Goal: Task Accomplishment & Management: Manage account settings

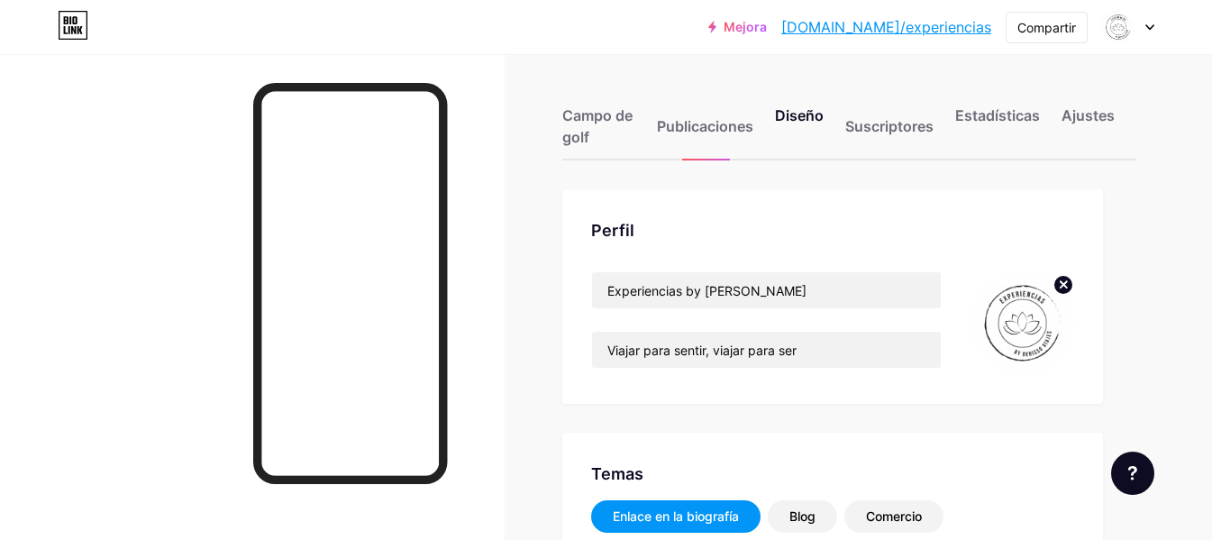
click at [1150, 29] on icon at bounding box center [1149, 27] width 7 height 5
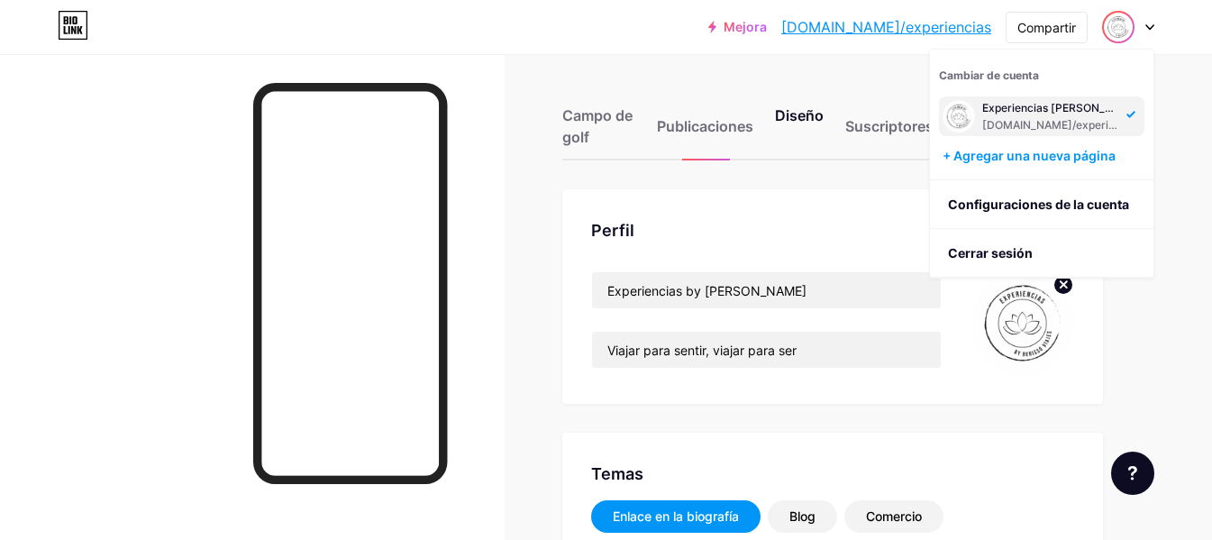
click at [949, 77] on font "Cambiar de cuenta" at bounding box center [989, 75] width 100 height 14
click at [971, 248] on font "Cerrar sesión" at bounding box center [990, 252] width 85 height 15
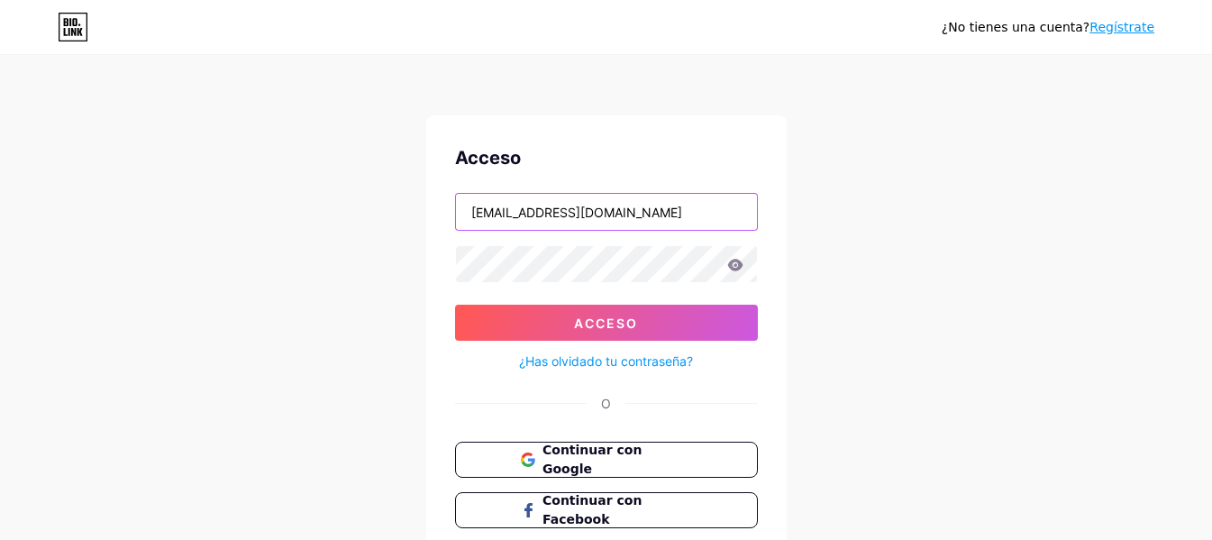
click at [658, 204] on input "[EMAIL_ADDRESS][DOMAIN_NAME]" at bounding box center [606, 212] width 301 height 36
type input "[EMAIL_ADDRESS][DOMAIN_NAME]"
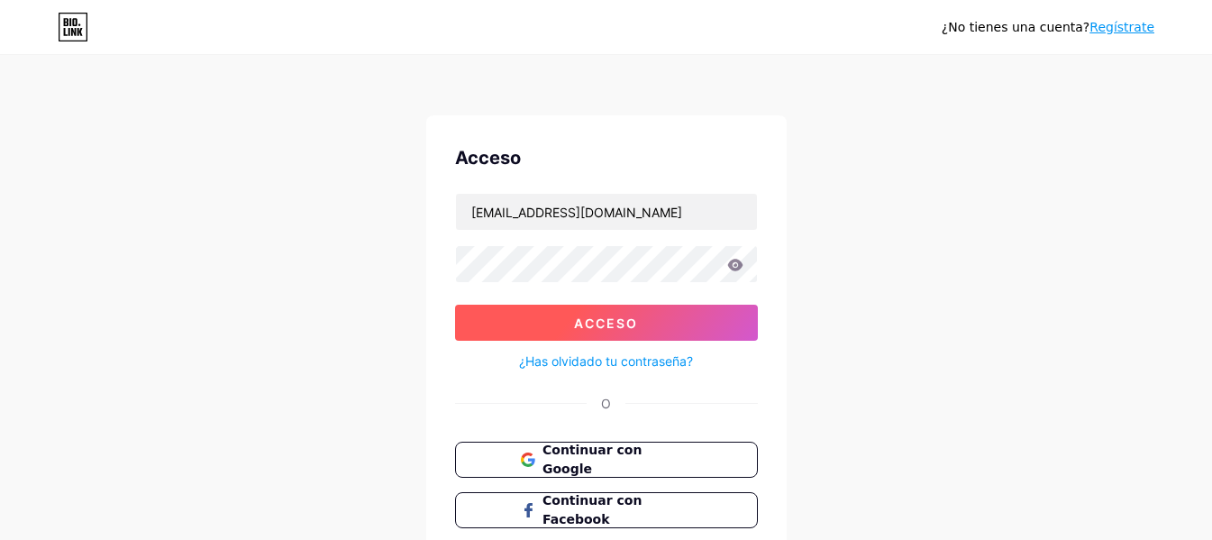
click at [635, 324] on font "Acceso" at bounding box center [606, 322] width 64 height 15
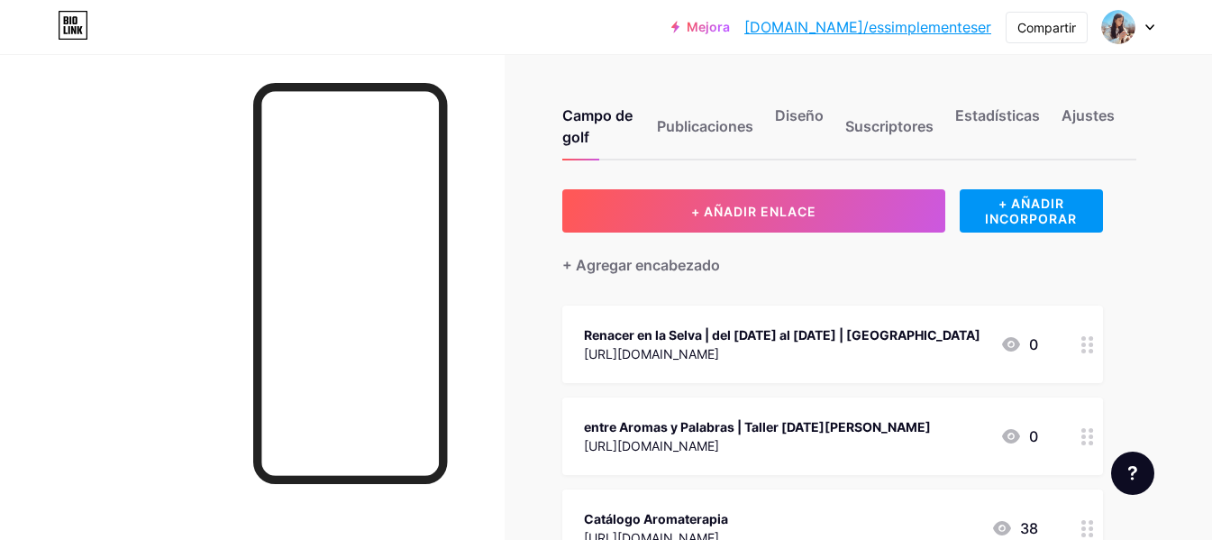
click at [931, 338] on font "Renacer en la Selva | del [DATE] al [DATE] | [GEOGRAPHIC_DATA]" at bounding box center [782, 334] width 396 height 15
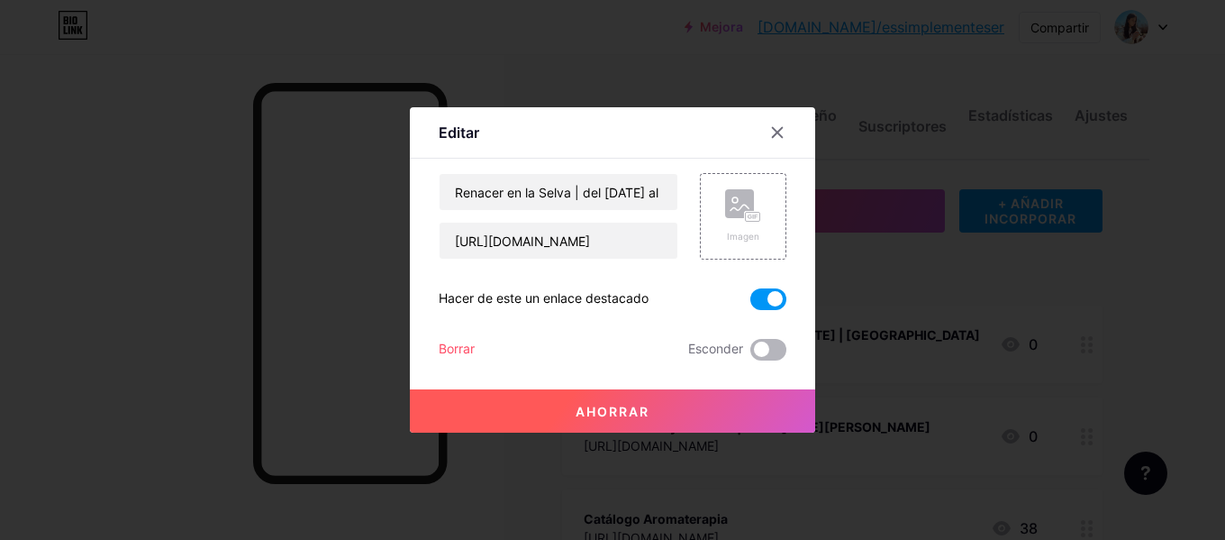
click at [765, 351] on span at bounding box center [768, 350] width 36 height 22
click at [750, 354] on input "checkbox" at bounding box center [750, 354] width 0 height 0
click at [668, 410] on button "Ahorrar" at bounding box center [612, 410] width 405 height 43
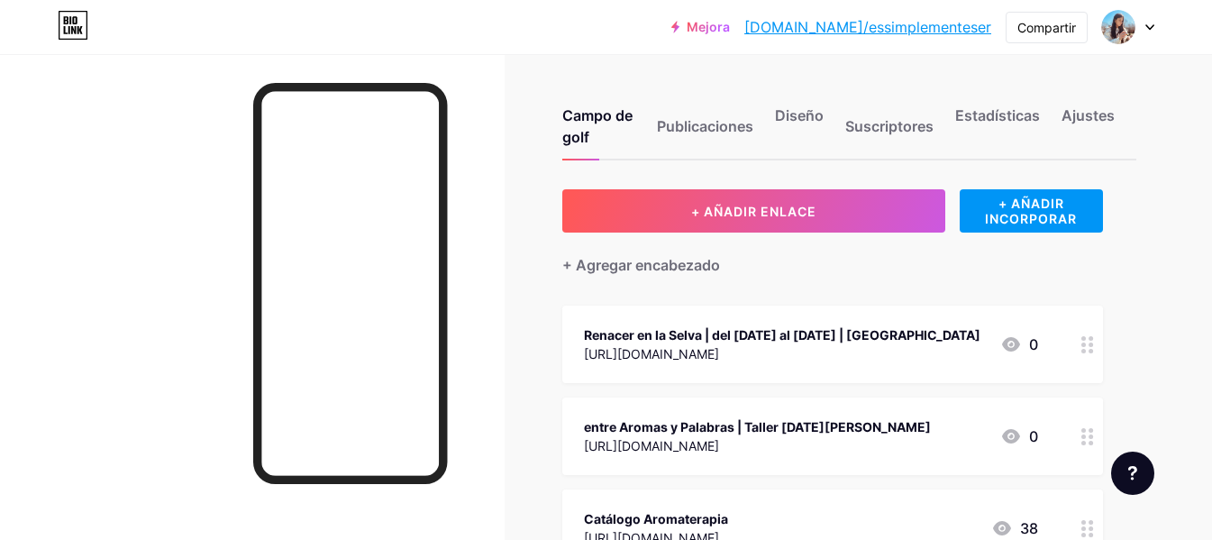
click at [756, 420] on font "entre Aromas y Palabras | Taller [DATE][PERSON_NAME]" at bounding box center [757, 426] width 347 height 15
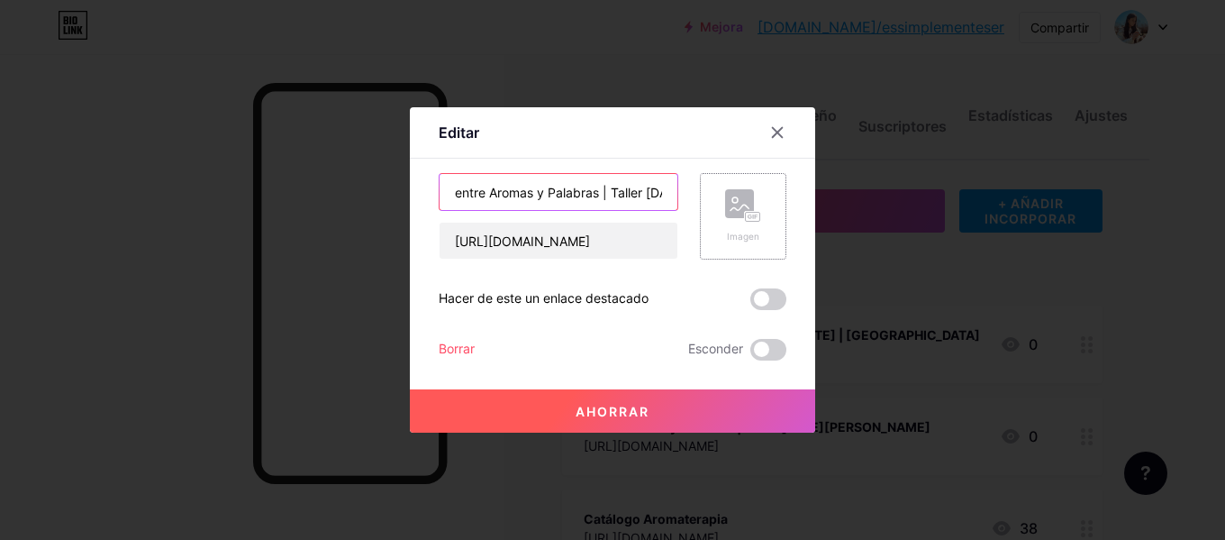
scroll to position [0, 58]
drag, startPoint x: 612, startPoint y: 190, endPoint x: 754, endPoint y: 183, distance: 142.5
click at [754, 183] on div "entre Aromas y Palabras | Taller [DATE][PERSON_NAME] [URL][DOMAIN_NAME] Imagen" at bounding box center [613, 216] width 348 height 86
type input "entre Aromas y Palabras | PROXIMAMENTE"
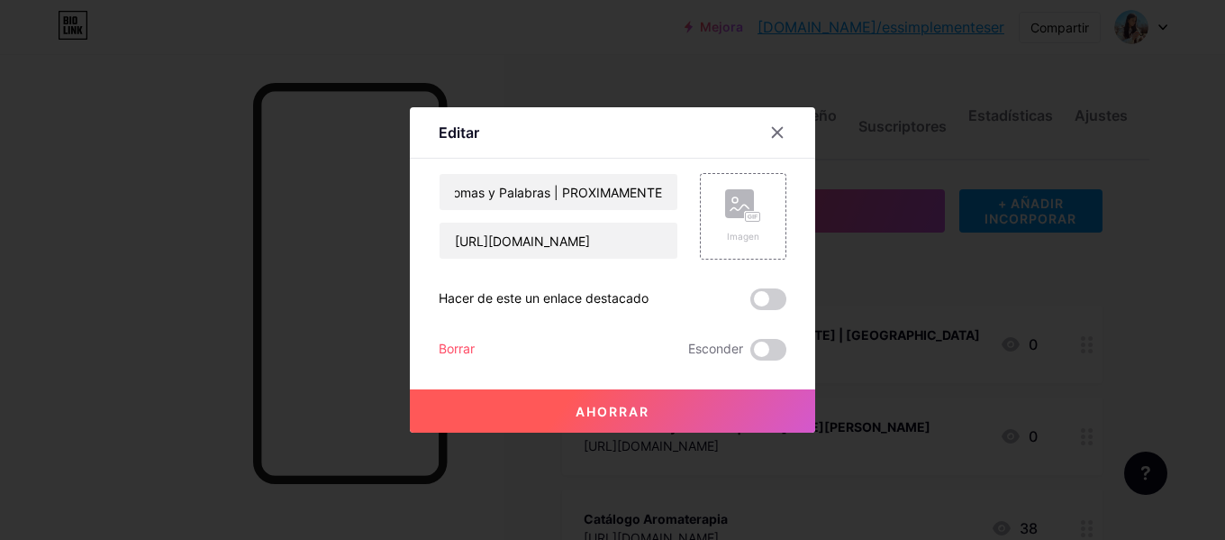
scroll to position [0, 0]
click at [726, 413] on button "Ahorrar" at bounding box center [612, 410] width 405 height 43
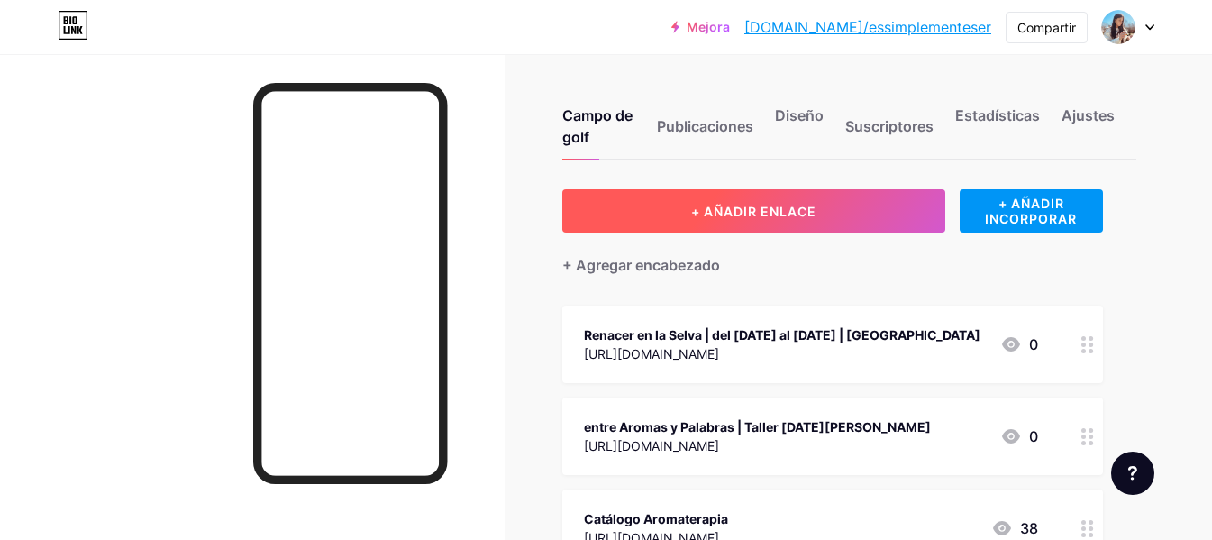
click at [736, 214] on font "+ AÑADIR ENLACE" at bounding box center [753, 211] width 125 height 15
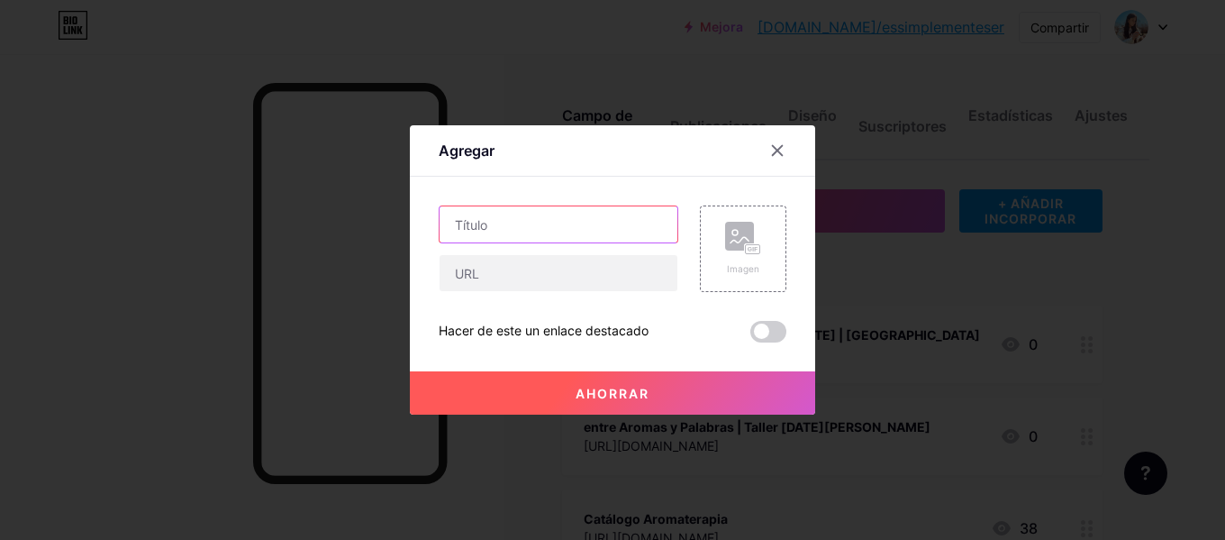
click at [649, 218] on input "text" at bounding box center [559, 224] width 238 height 36
type input "Navegando a tu interior - [DATE]"
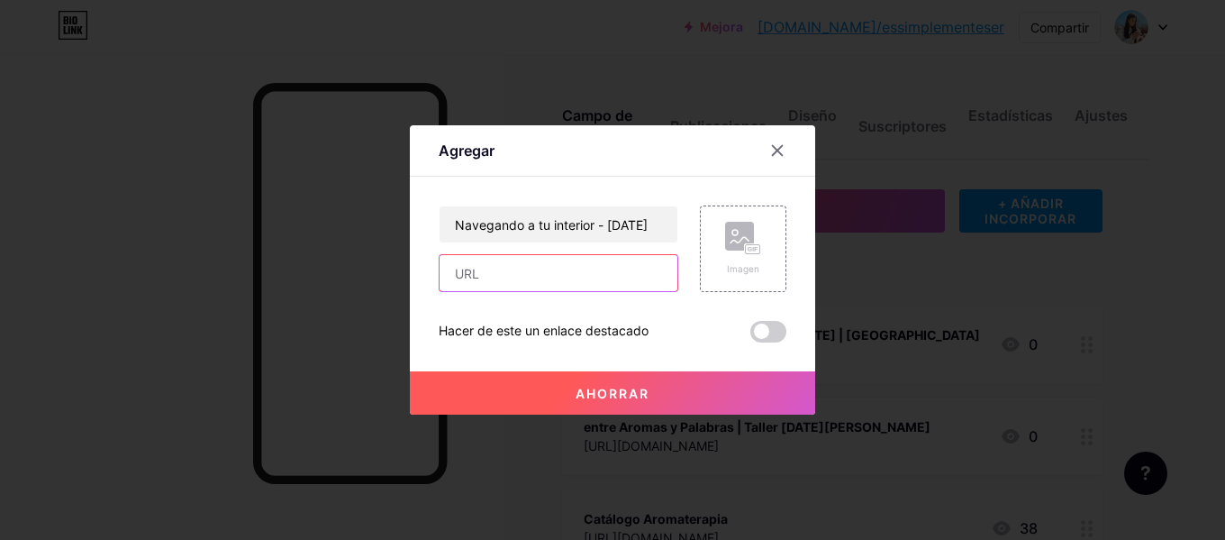
click at [660, 284] on input "text" at bounding box center [559, 273] width 238 height 36
paste input "[URL][DOMAIN_NAME]"
type input "[URL][DOMAIN_NAME]"
click at [659, 395] on button "Ahorrar" at bounding box center [612, 392] width 405 height 43
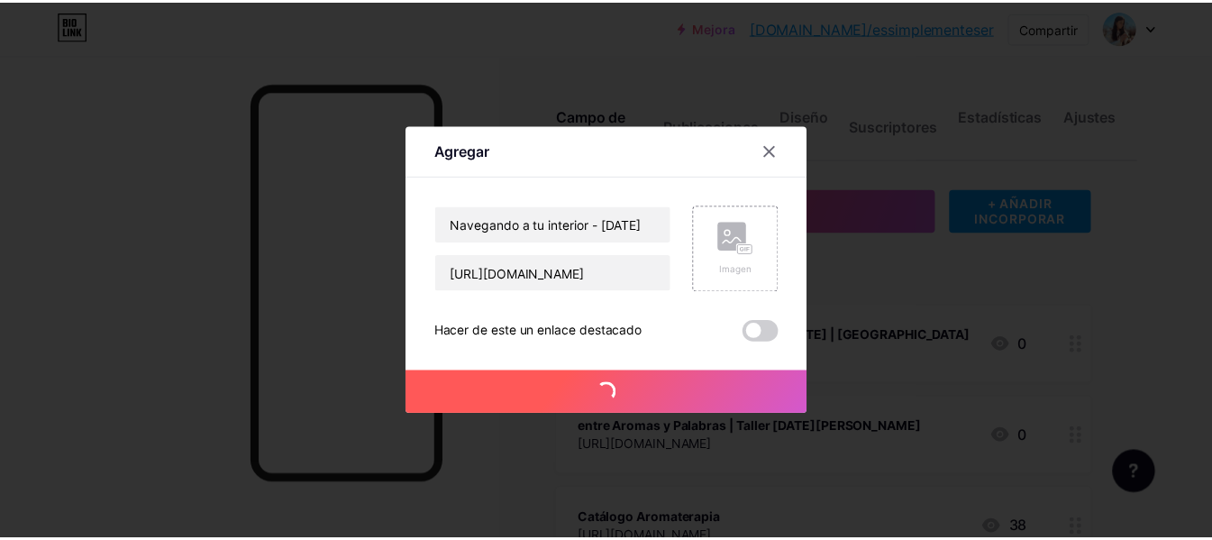
scroll to position [0, 0]
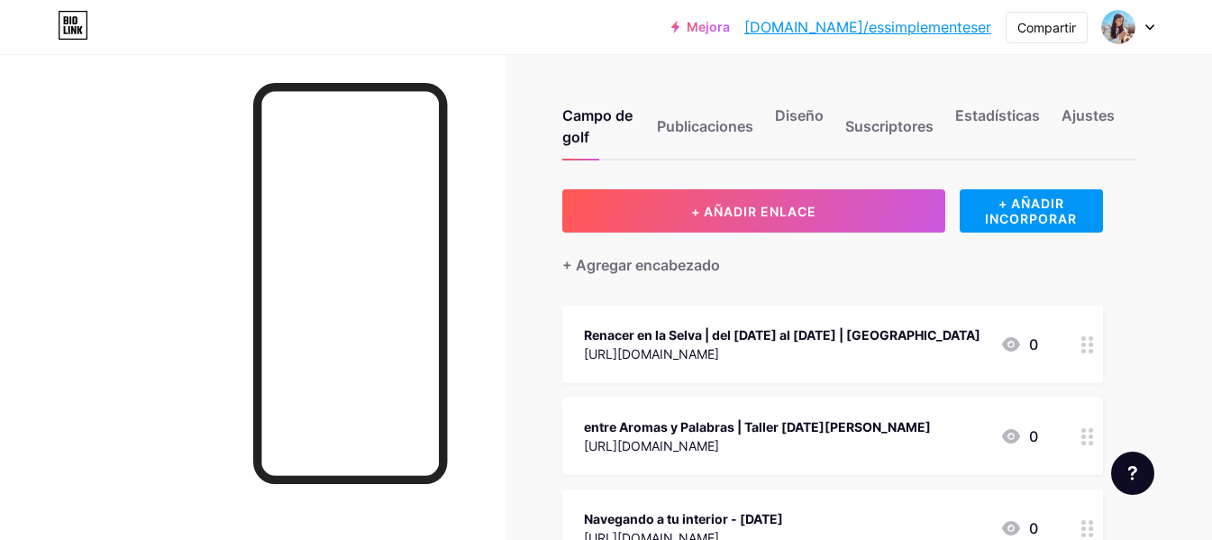
drag, startPoint x: 743, startPoint y: 442, endPoint x: 906, endPoint y: 436, distance: 163.2
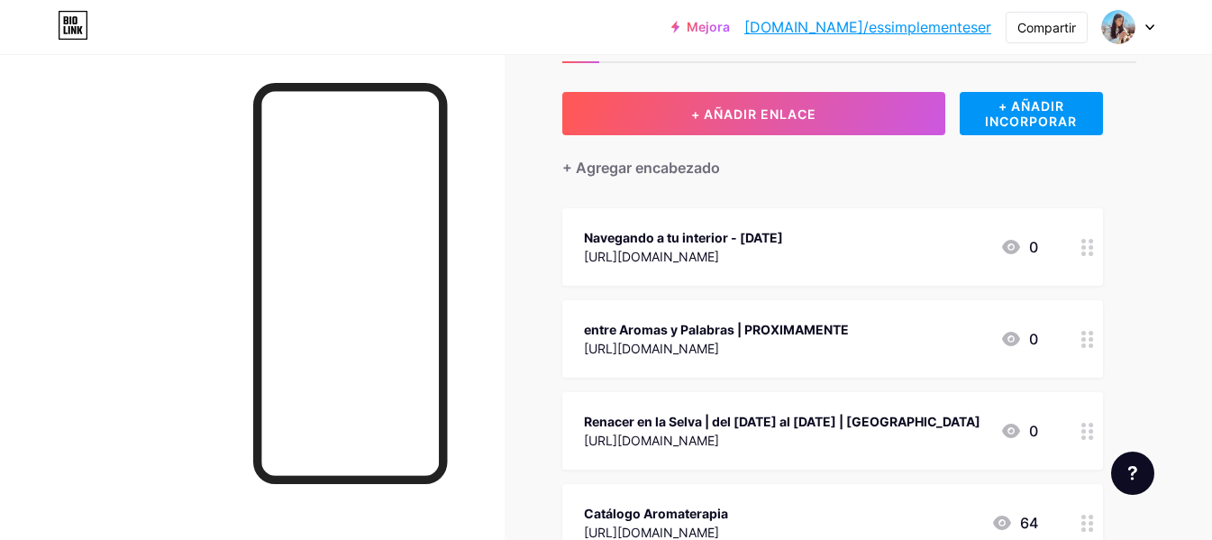
scroll to position [99, 0]
